Goal: Transaction & Acquisition: Purchase product/service

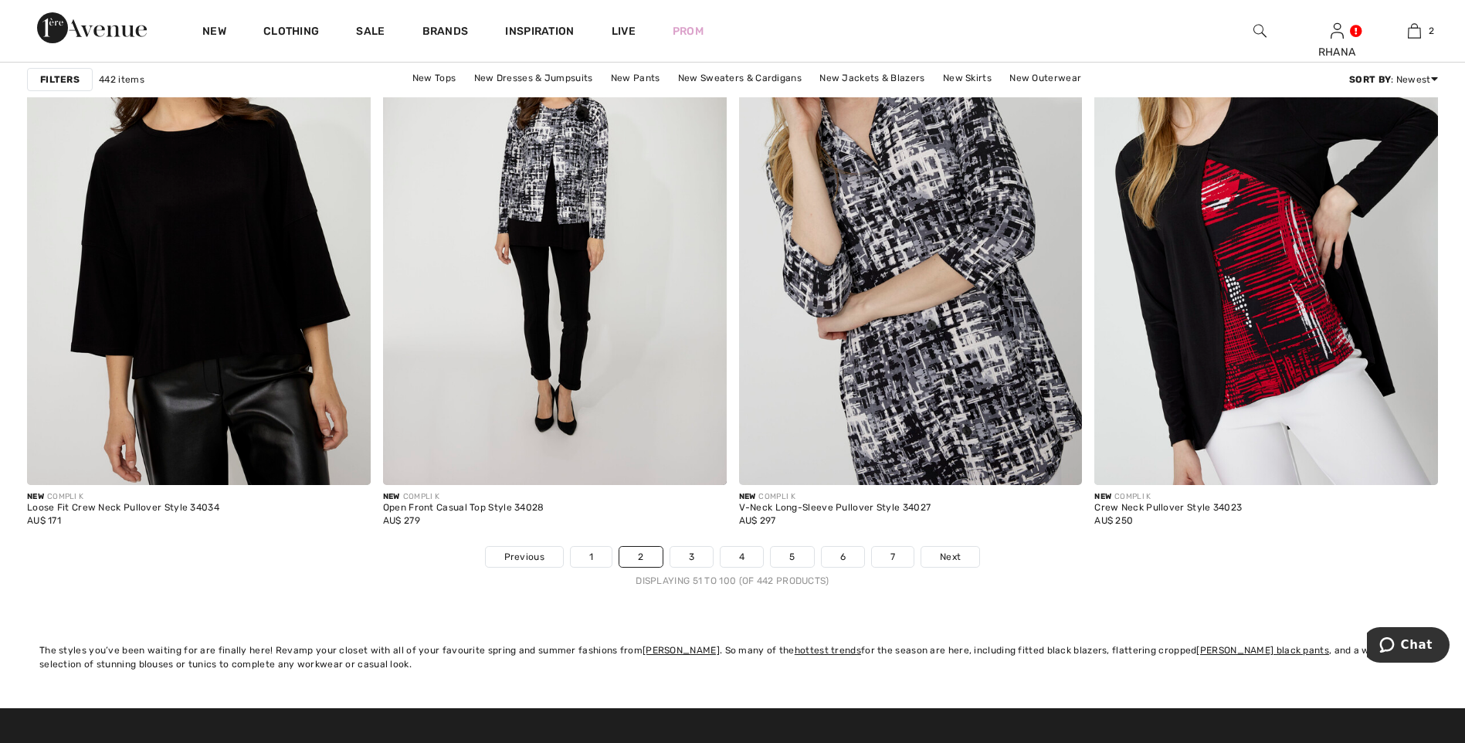
scroll to position [8652, 0]
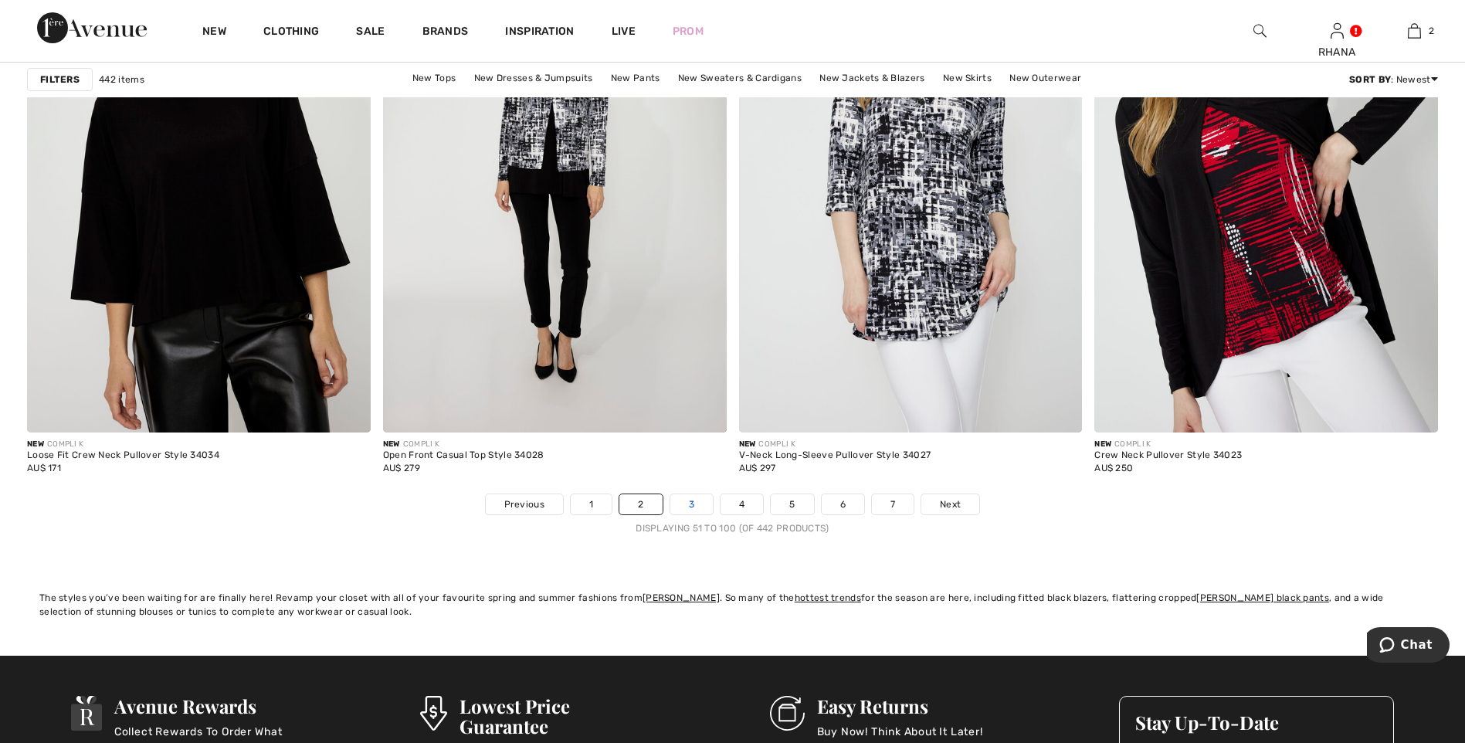
click at [691, 502] on link "3" at bounding box center [692, 504] width 42 height 20
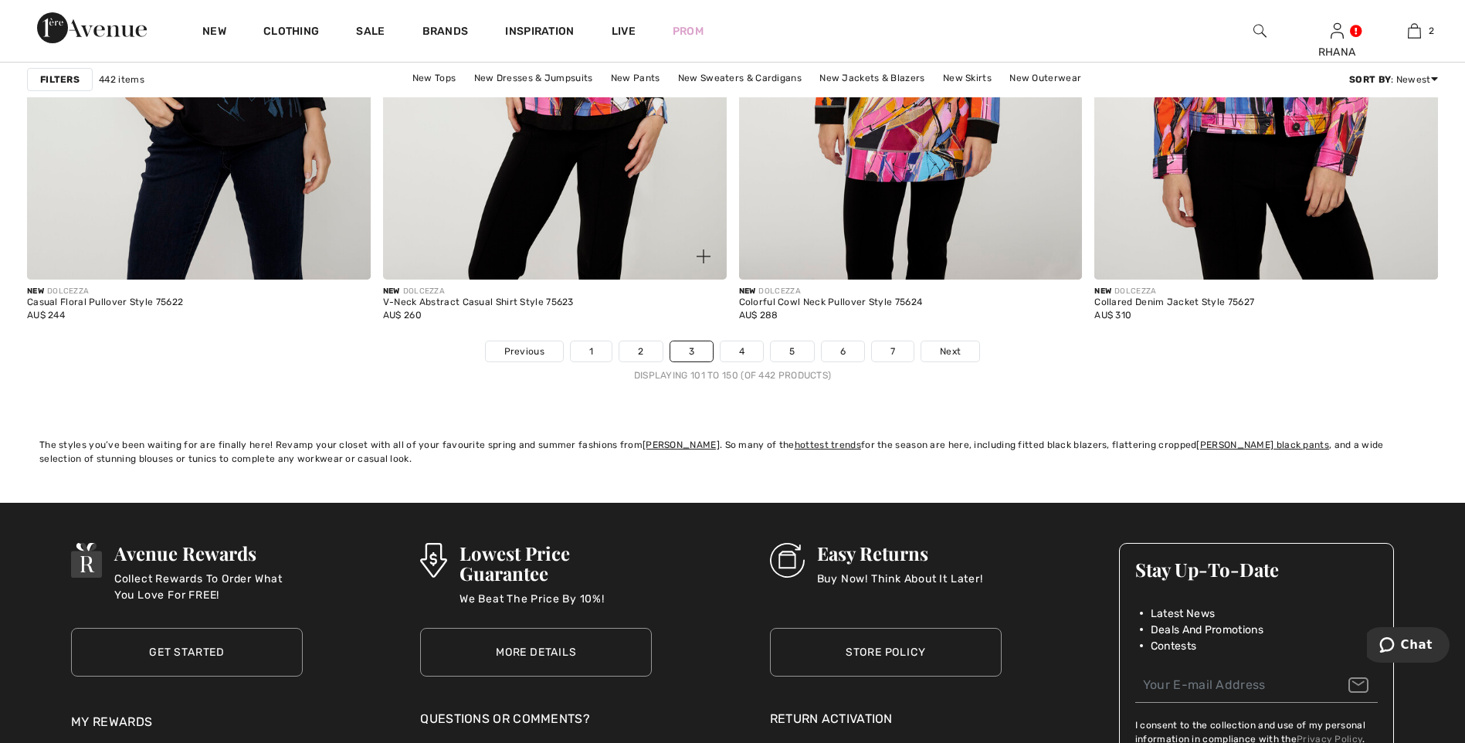
scroll to position [8807, 0]
